Goal: Entertainment & Leisure: Consume media (video, audio)

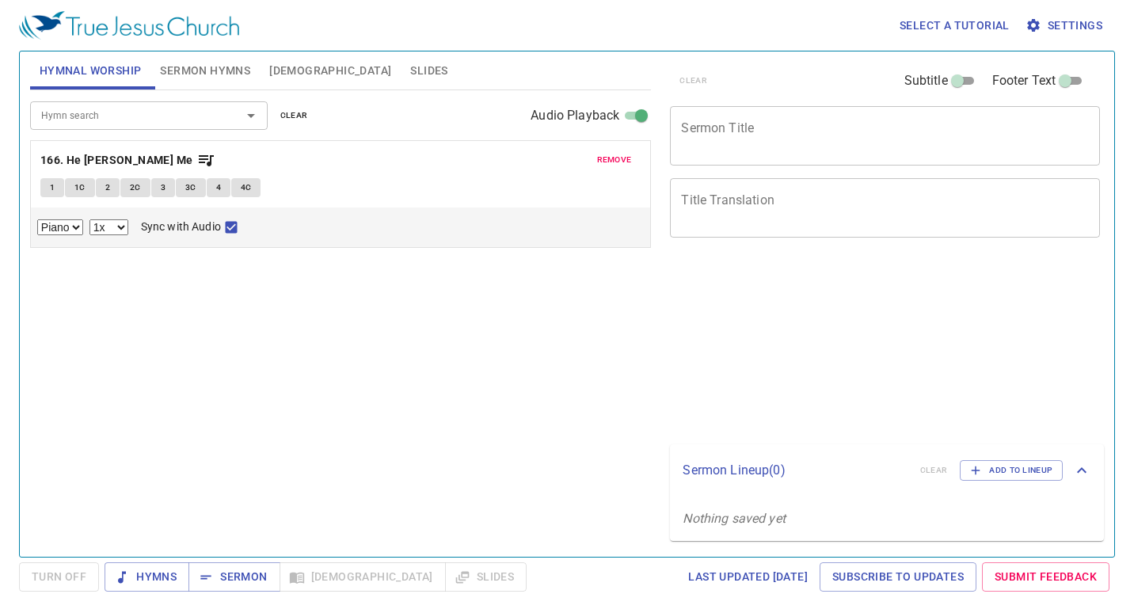
select select "1"
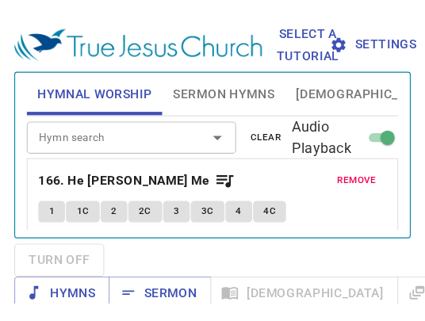
scroll to position [32, 0]
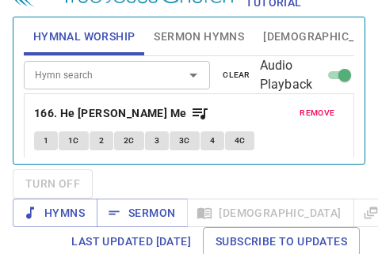
drag, startPoint x: 5, startPoint y: 253, endPoint x: -58, endPoint y: 275, distance: 66.1
click at [0, 223] on html "Select a tutorial Settings Hymnal Worship Sermon Hymns Bible Slides Hymn search…" at bounding box center [189, 95] width 378 height 254
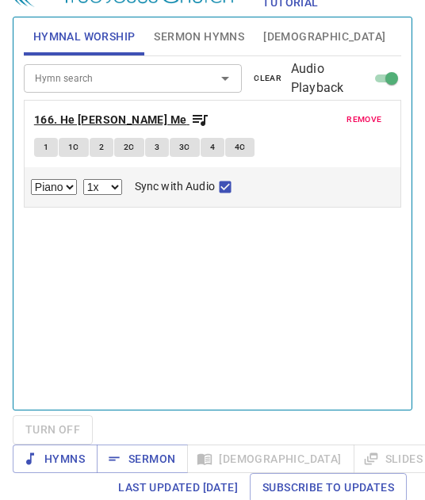
click at [103, 116] on b "166. He Will Hide Me" at bounding box center [110, 120] width 153 height 20
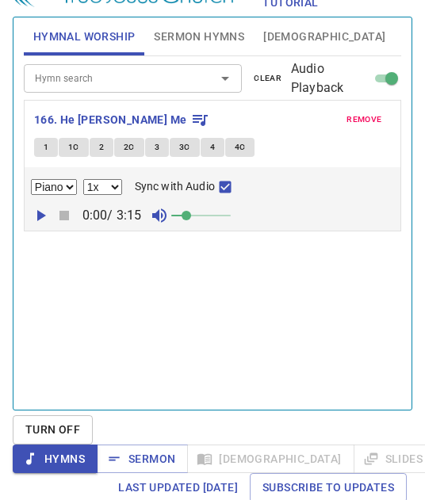
click at [330, 318] on div "Hymn search Hymn search clear Audio Playback remove 166. He Will Hide Me 1 1C 2…" at bounding box center [212, 226] width 377 height 340
click at [187, 316] on div "Hymn search Hymn search clear Audio Playback remove 166. He Will Hide Me 1 1C 2…" at bounding box center [212, 226] width 377 height 340
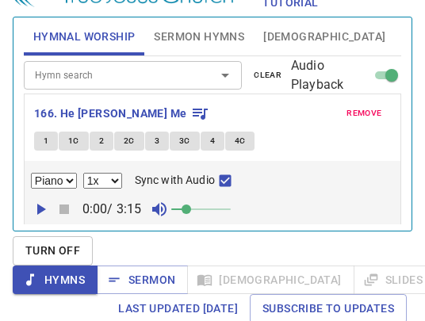
click at [40, 136] on button "1" at bounding box center [46, 140] width 24 height 19
checkbox input "false"
click at [73, 135] on span "1C" at bounding box center [73, 141] width 11 height 14
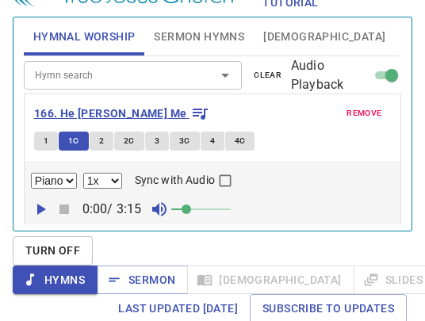
click at [59, 112] on b "166. He Will Hide Me" at bounding box center [110, 114] width 153 height 20
click at [40, 135] on button "1" at bounding box center [46, 140] width 24 height 19
click at [59, 112] on b "166. He Will Hide Me" at bounding box center [110, 114] width 153 height 20
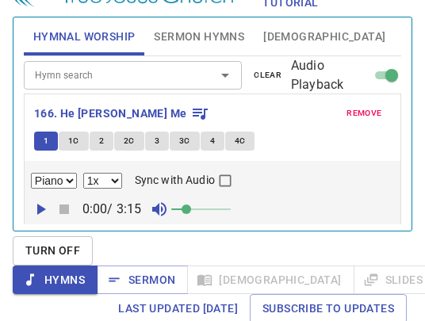
click at [45, 143] on span "1" at bounding box center [46, 141] width 5 height 14
click at [40, 211] on icon "button" at bounding box center [41, 209] width 9 height 11
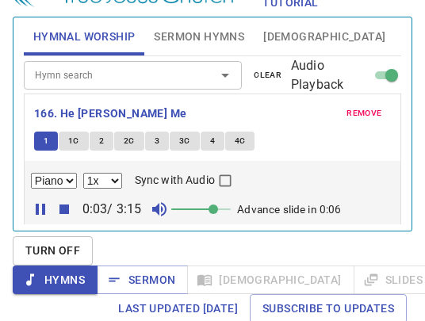
drag, startPoint x: 189, startPoint y: 204, endPoint x: 213, endPoint y: 200, distance: 24.1
click at [213, 204] on span at bounding box center [213, 209] width 10 height 10
click at [215, 204] on span at bounding box center [213, 209] width 10 height 10
click at [74, 142] on span "1C" at bounding box center [73, 141] width 11 height 14
click at [101, 138] on span "2" at bounding box center [101, 141] width 5 height 14
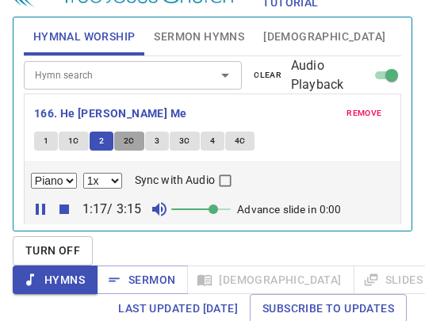
click at [132, 143] on span "2C" at bounding box center [129, 141] width 11 height 14
click at [158, 139] on span "3" at bounding box center [156, 141] width 5 height 14
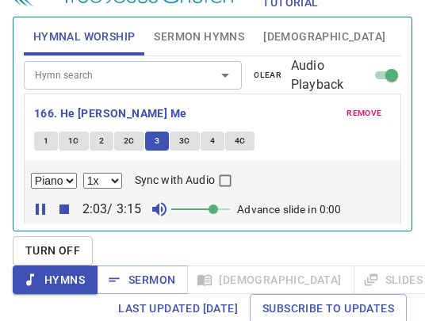
click at [185, 140] on span "3C" at bounding box center [184, 141] width 11 height 14
click at [210, 140] on span "4" at bounding box center [212, 141] width 5 height 14
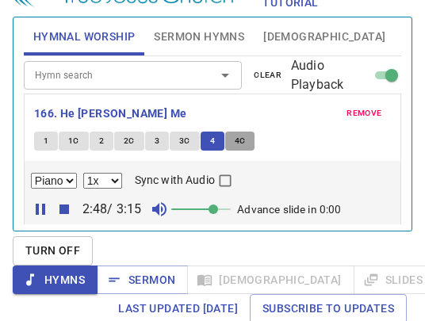
click at [234, 142] on span "4C" at bounding box center [239, 141] width 11 height 14
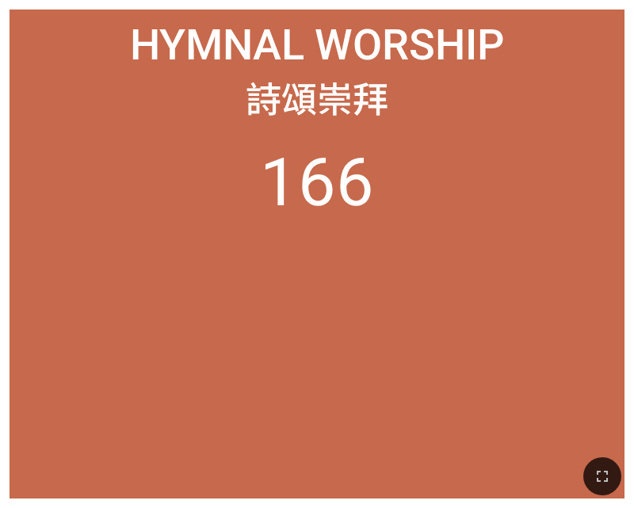
click at [545, 314] on ol "166" at bounding box center [317, 310] width 594 height 335
click at [563, 209] on ol "166" at bounding box center [317, 310] width 594 height 335
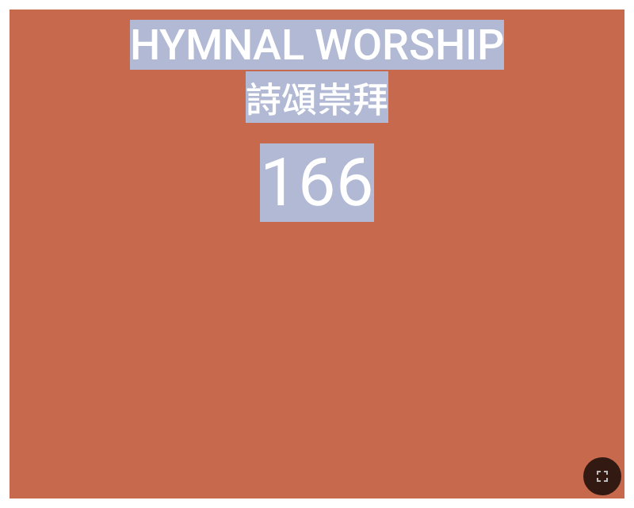
drag, startPoint x: 501, startPoint y: 200, endPoint x: 675, endPoint y: 190, distance: 173.7
click at [633, 6] on html "Hymnal Worship Hymnal Worship 詩頌崇拜 詩頌崇拜 166 166 166 He [PERSON_NAME] Me 在主蔭庇之下 …" at bounding box center [317, 3] width 634 height 6
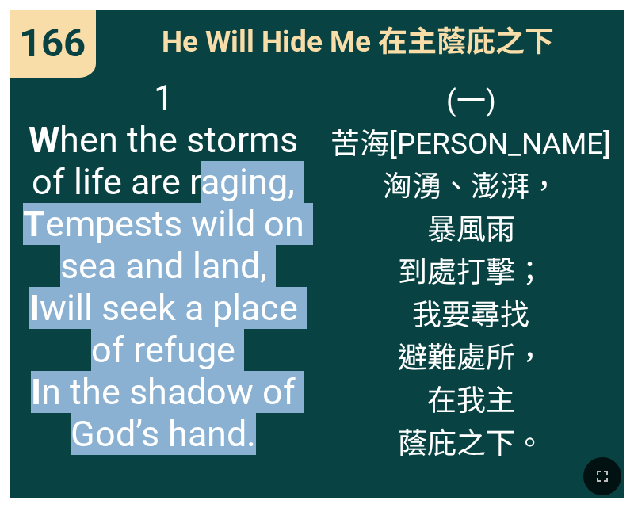
drag, startPoint x: 341, startPoint y: 220, endPoint x: 191, endPoint y: 165, distance: 160.4
click at [191, 165] on div "He Will Hide Me 在主蔭庇之下 He Will Hide Me 在主蔭庇之下 1 W hen the storms of life are ra…" at bounding box center [317, 254] width 615 height 489
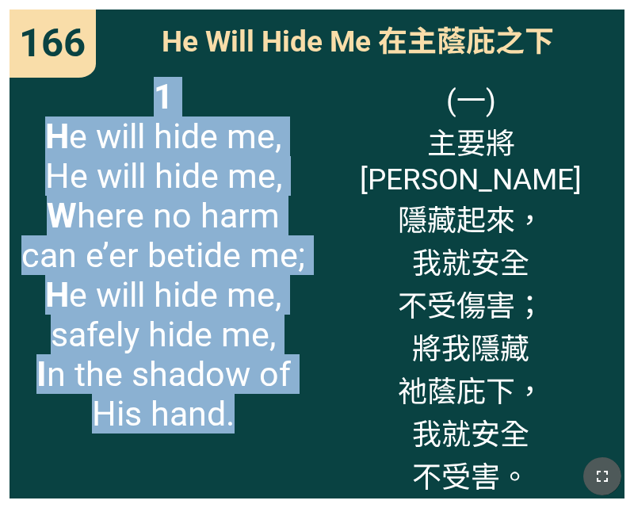
click at [612, 479] on button "button" at bounding box center [602, 476] width 38 height 38
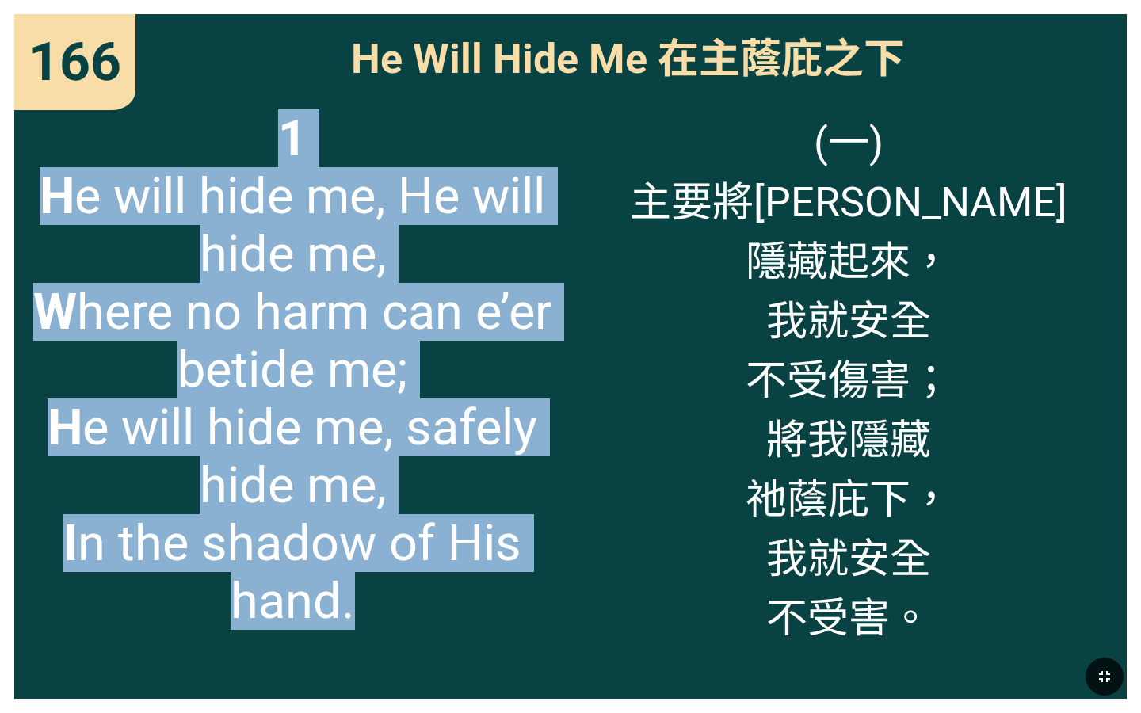
click at [633, 507] on icon "button" at bounding box center [1104, 676] width 19 height 19
